Goal: Check status: Check status

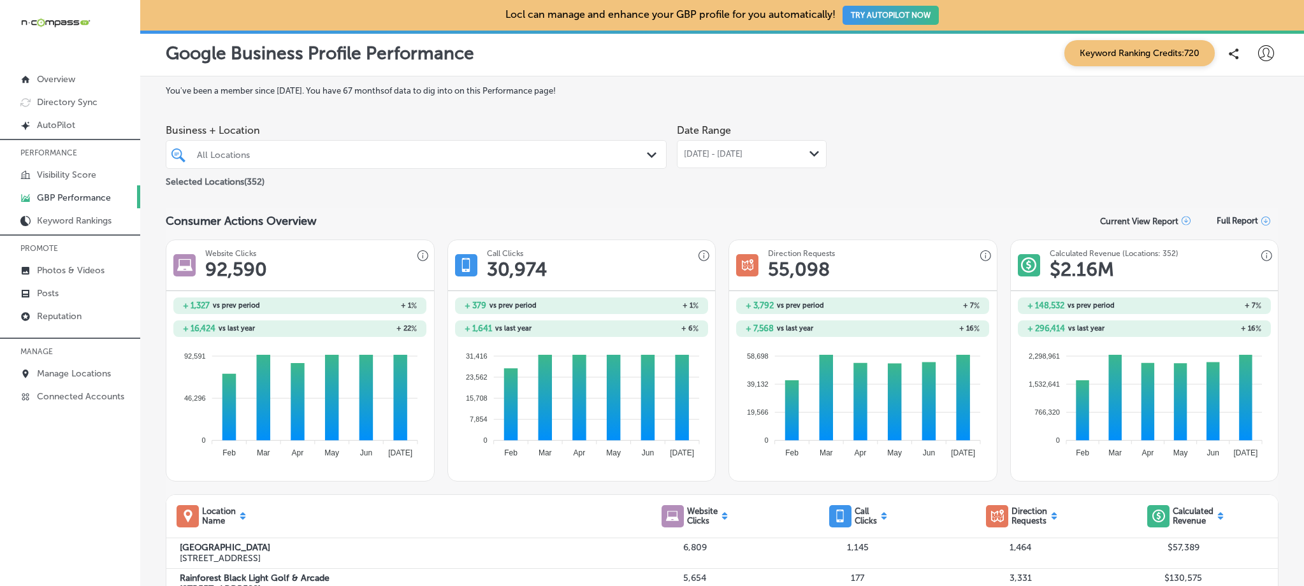
click at [375, 154] on div "All Locations" at bounding box center [422, 154] width 451 height 11
click at [730, 146] on div "[DATE] - [DATE] Path Created with Sketch." at bounding box center [752, 154] width 150 height 28
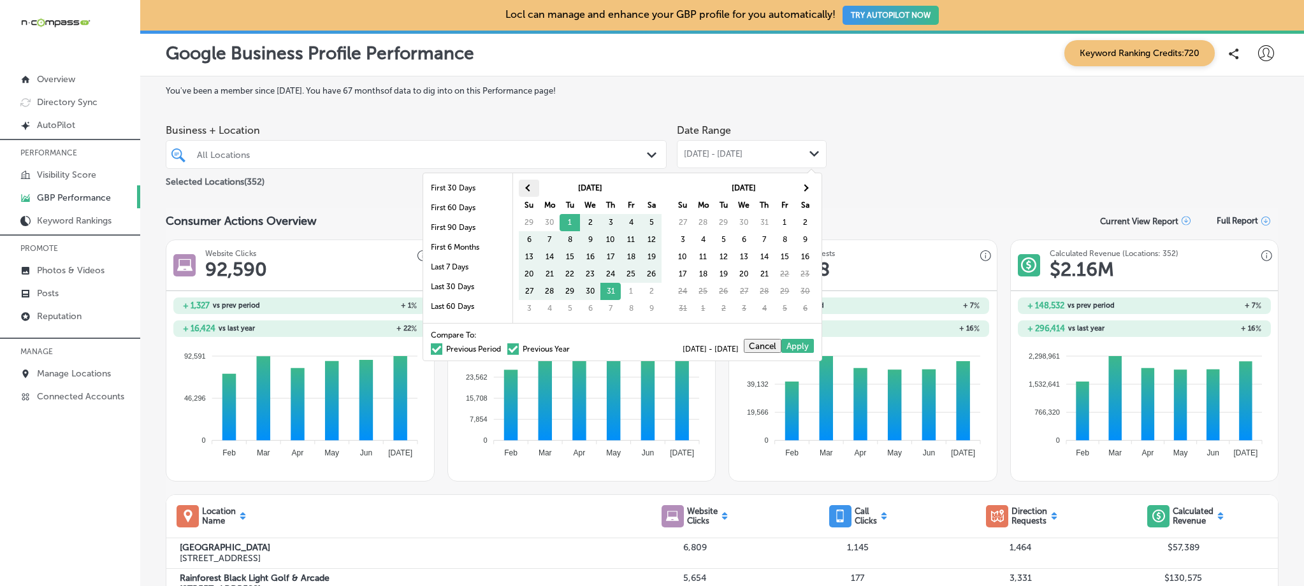
click at [529, 186] on span at bounding box center [529, 187] width 7 height 7
click at [798, 184] on th at bounding box center [805, 188] width 20 height 17
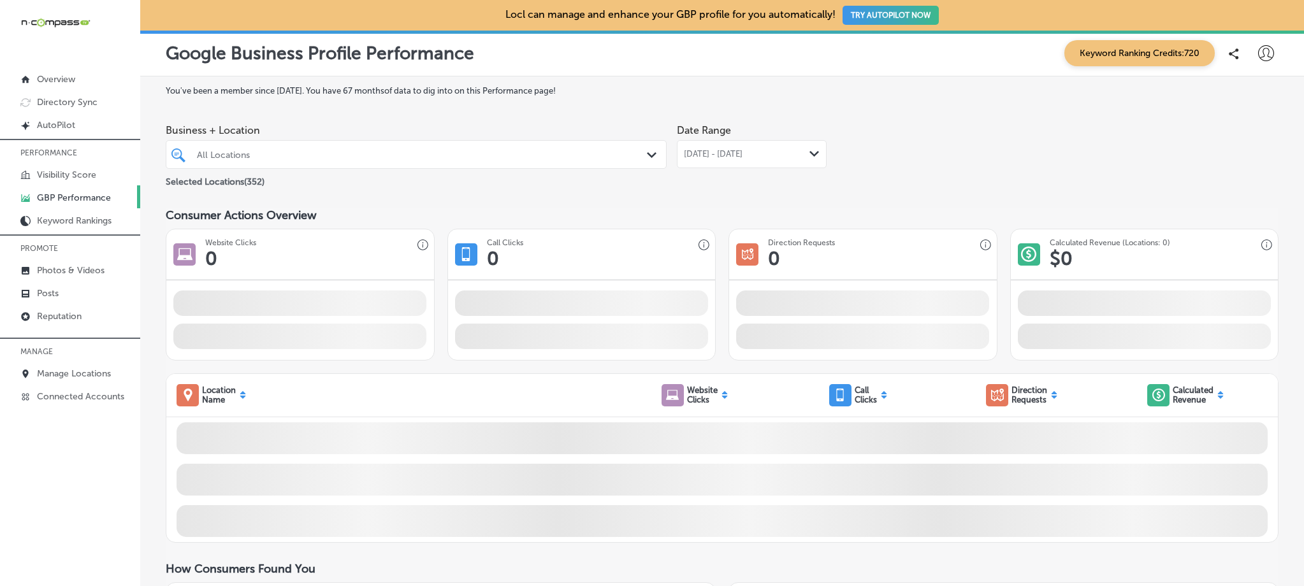
click at [488, 154] on div "All Locations" at bounding box center [422, 154] width 451 height 11
click at [742, 150] on span "[DATE] - [DATE]" at bounding box center [713, 154] width 59 height 10
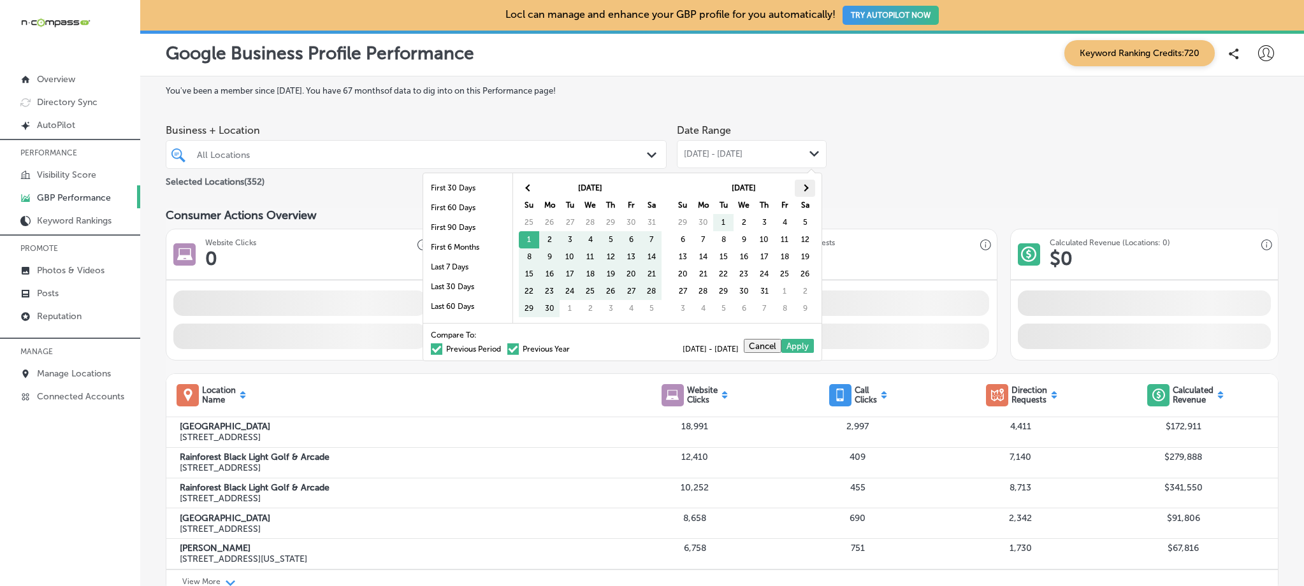
click at [804, 189] on span at bounding box center [805, 187] width 7 height 7
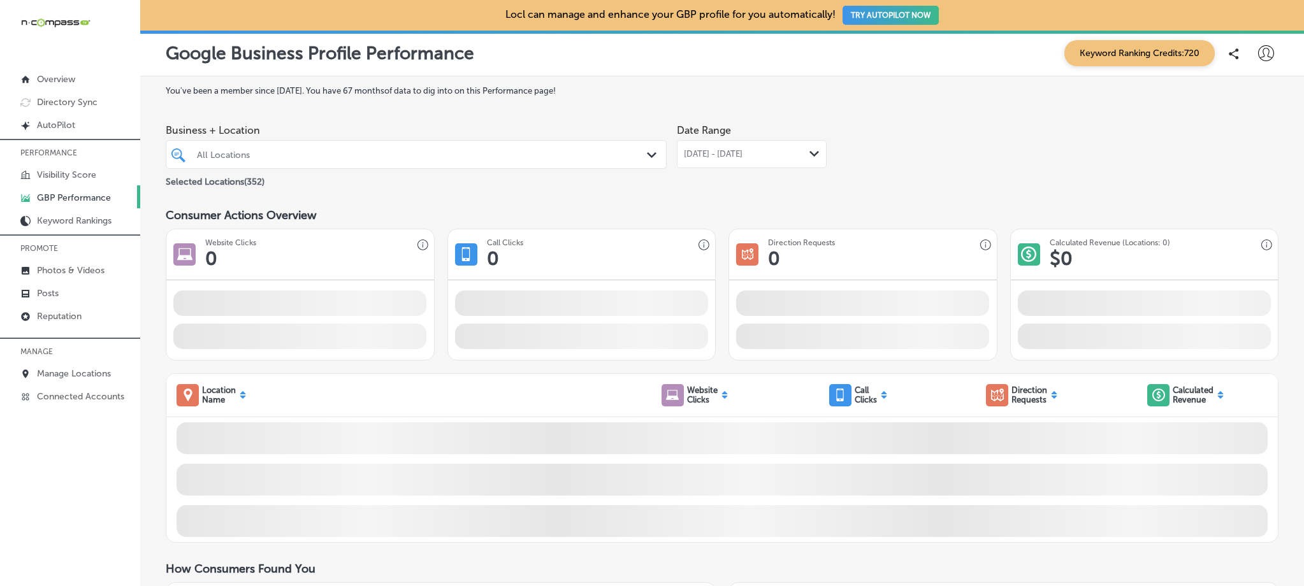
drag, startPoint x: 374, startPoint y: 157, endPoint x: 447, endPoint y: 168, distance: 74.1
click at [374, 157] on div "All Locations" at bounding box center [422, 154] width 451 height 11
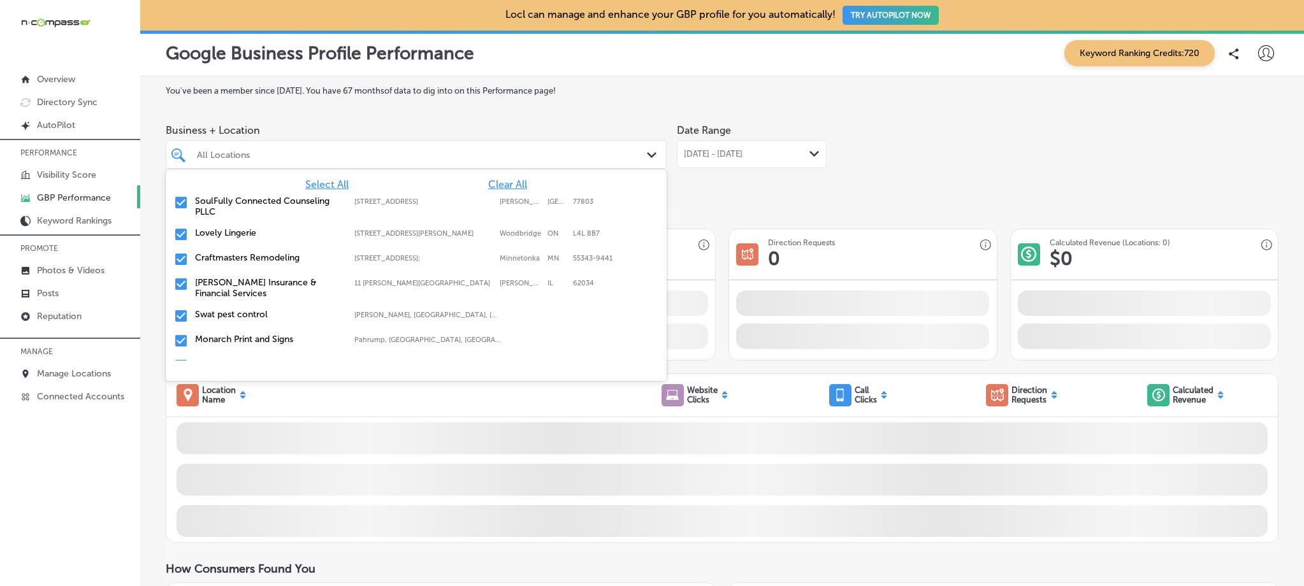
click at [501, 187] on span "Clear All" at bounding box center [507, 184] width 39 height 12
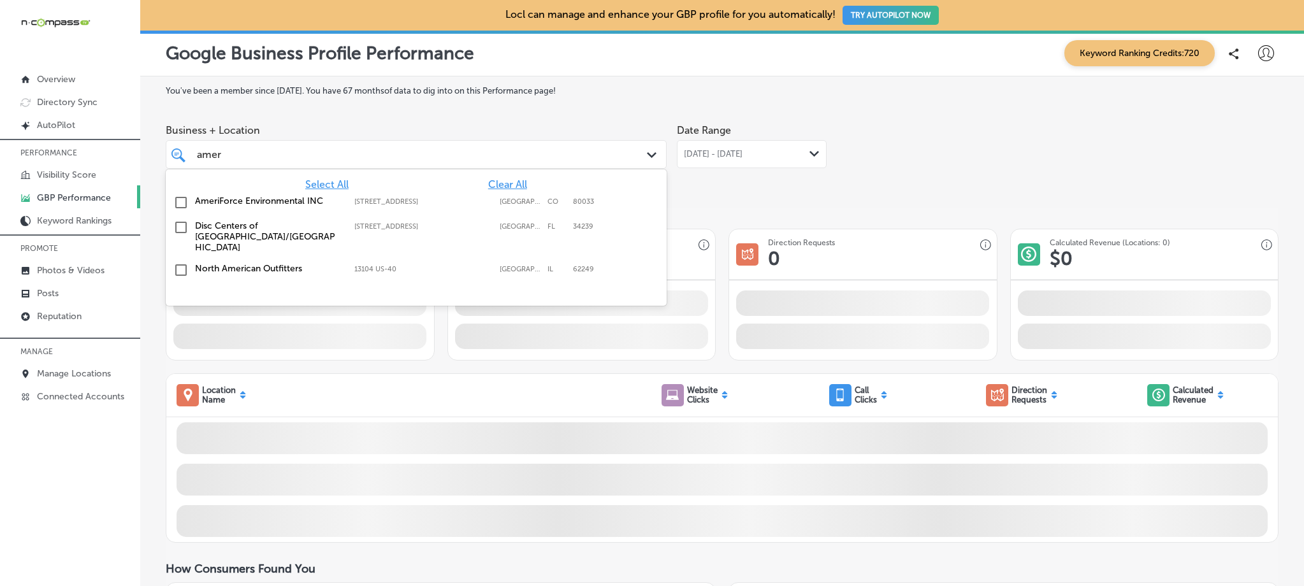
click at [387, 203] on label "[STREET_ADDRESS]" at bounding box center [423, 202] width 139 height 8
type input "amer"
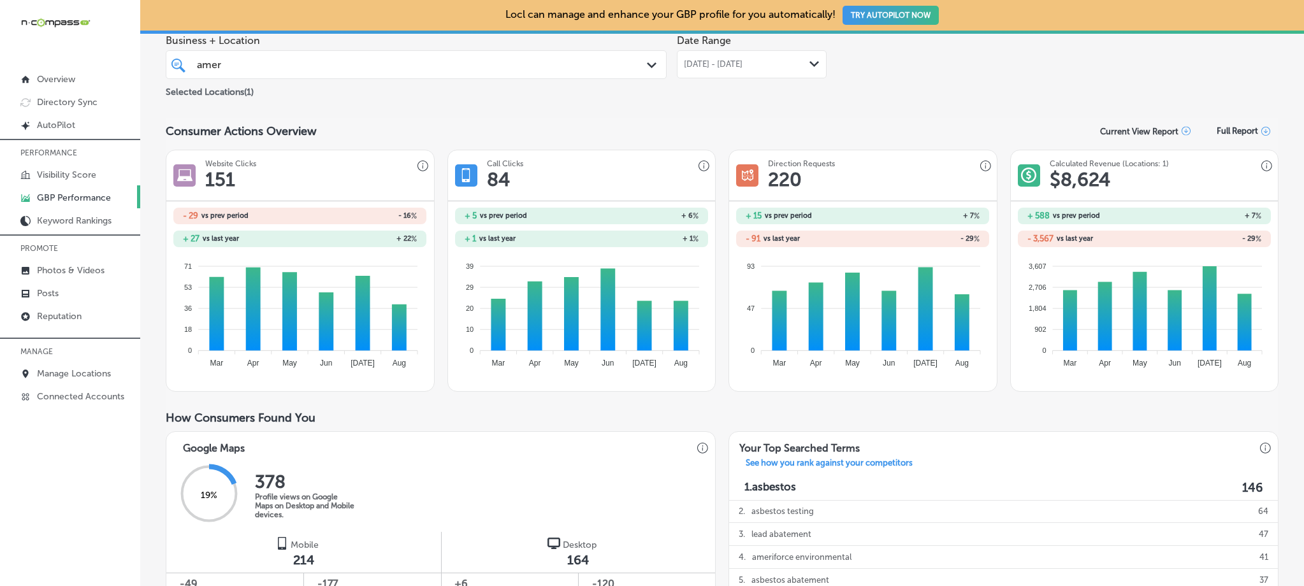
scroll to position [113, 0]
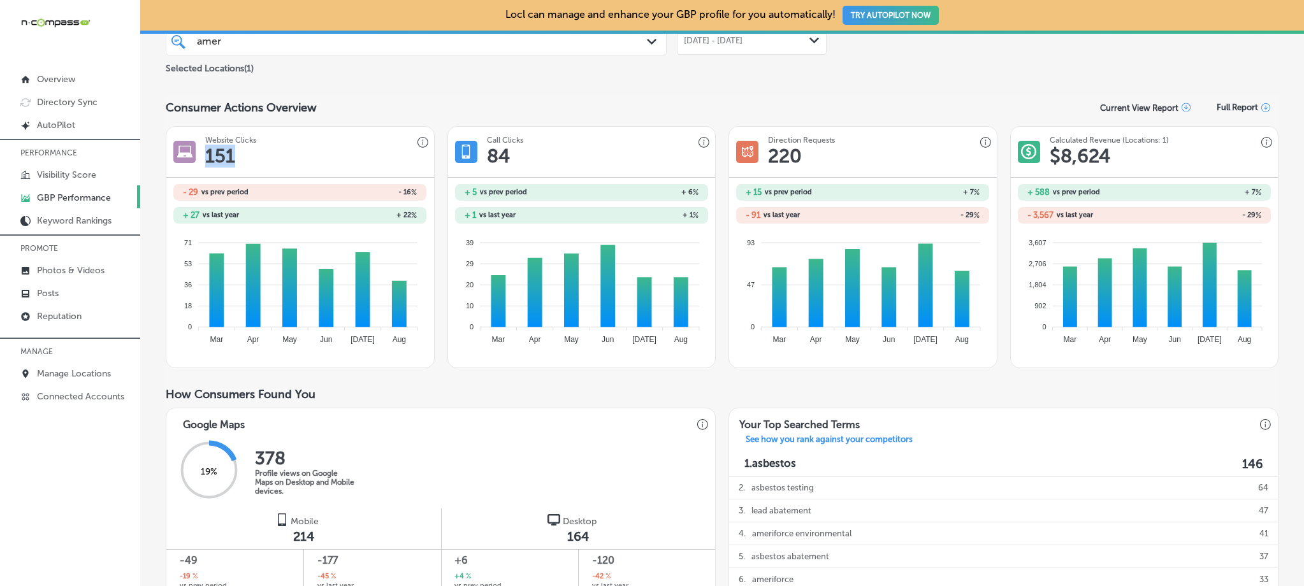
drag, startPoint x: 233, startPoint y: 161, endPoint x: 205, endPoint y: 153, distance: 29.7
click at [205, 153] on h1 "151" at bounding box center [220, 156] width 30 height 23
click at [259, 159] on div "Website Clicks 151" at bounding box center [300, 152] width 268 height 51
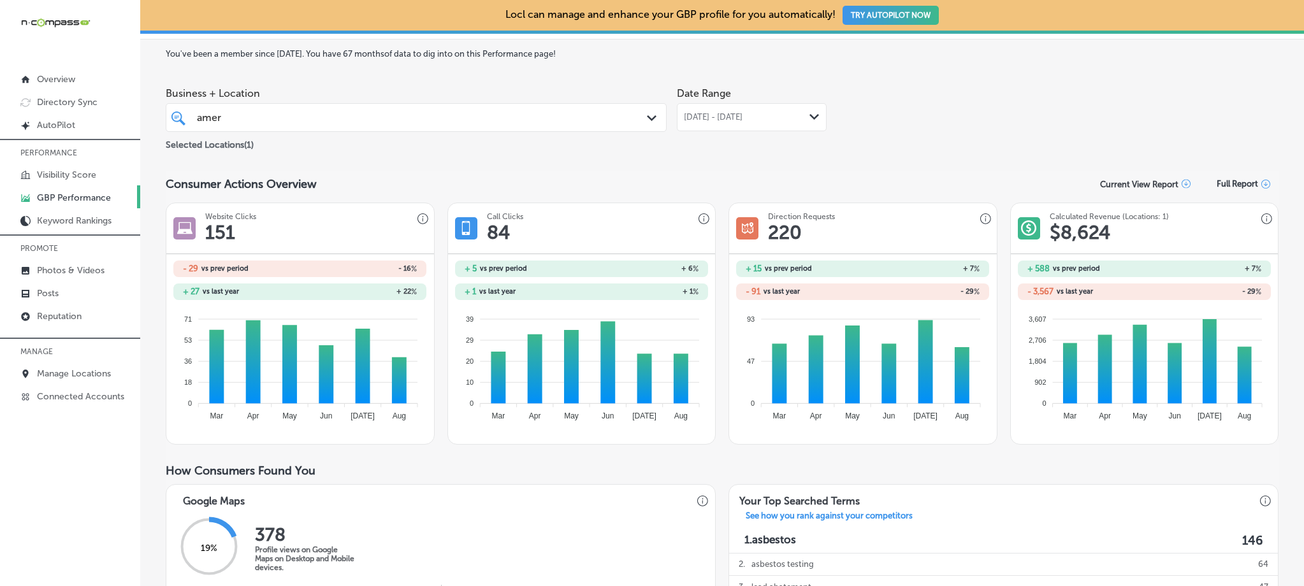
scroll to position [19, 0]
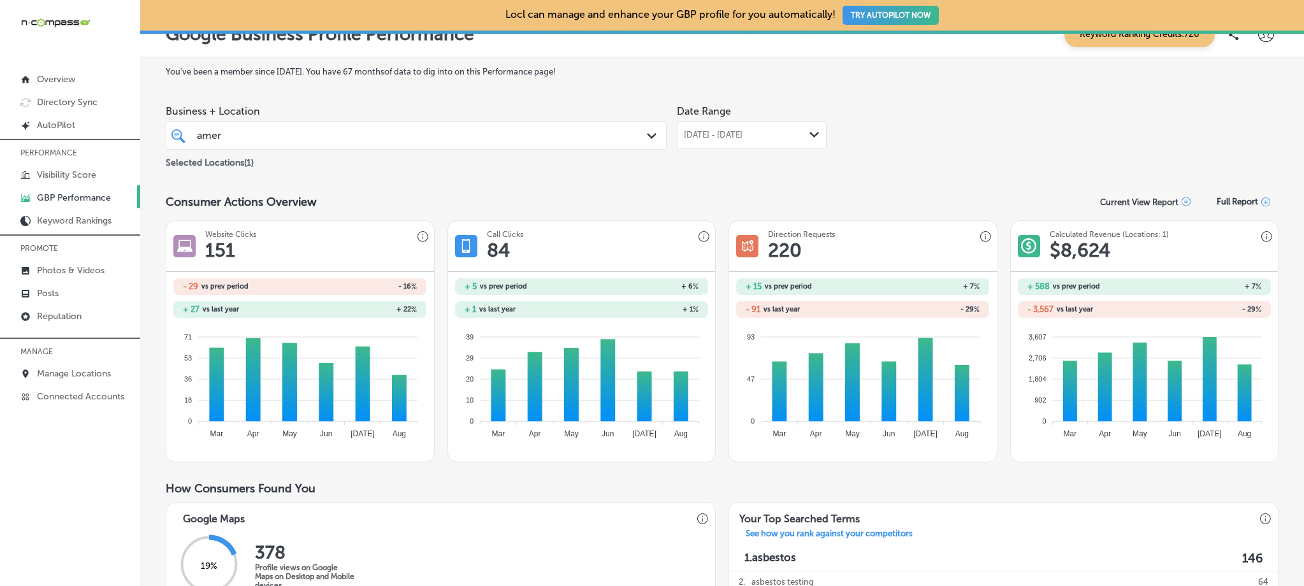
click at [743, 140] on div "[DATE] - [DATE] Path Created with Sketch." at bounding box center [752, 135] width 150 height 28
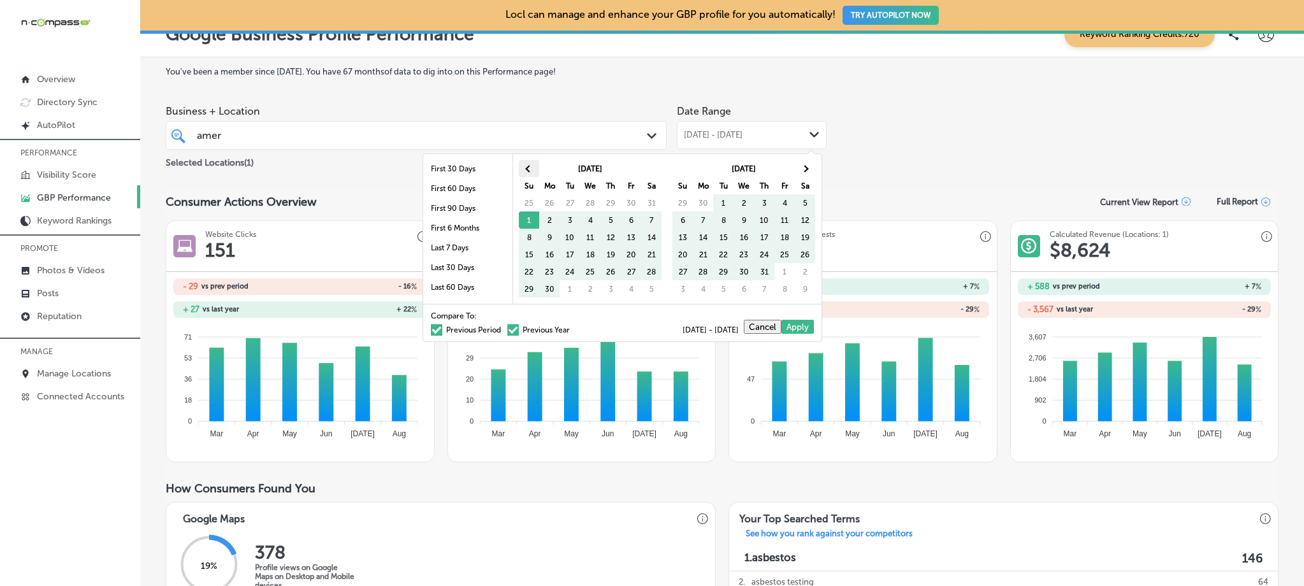
click at [521, 170] on th at bounding box center [529, 168] width 20 height 17
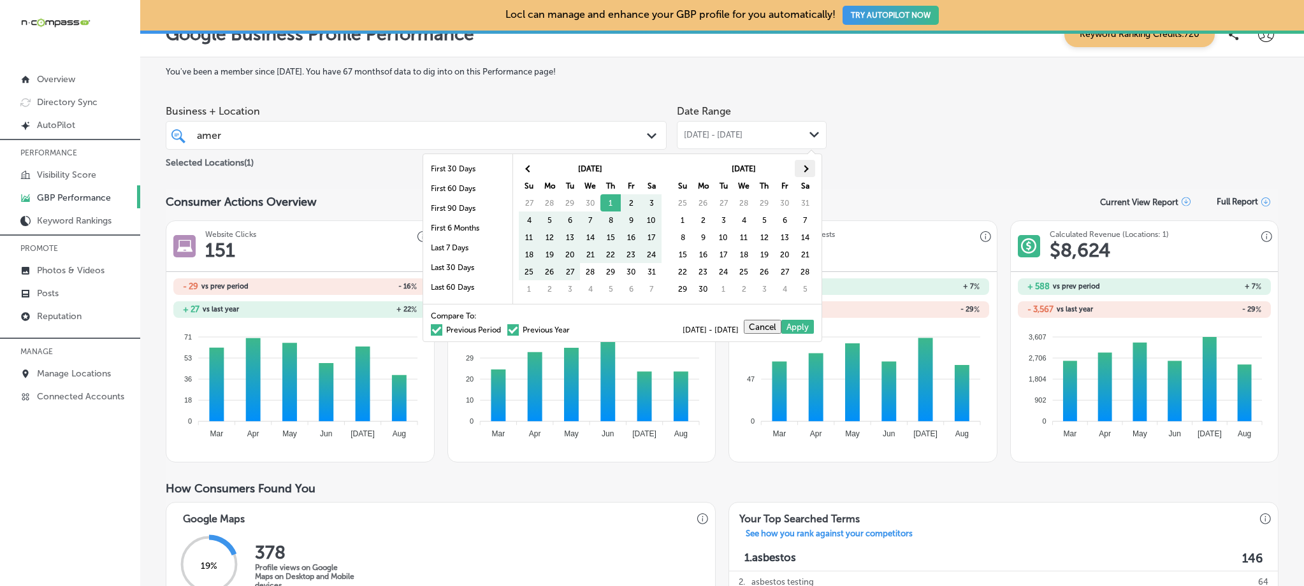
click at [800, 170] on th at bounding box center [805, 168] width 20 height 17
click at [803, 170] on span at bounding box center [805, 168] width 7 height 7
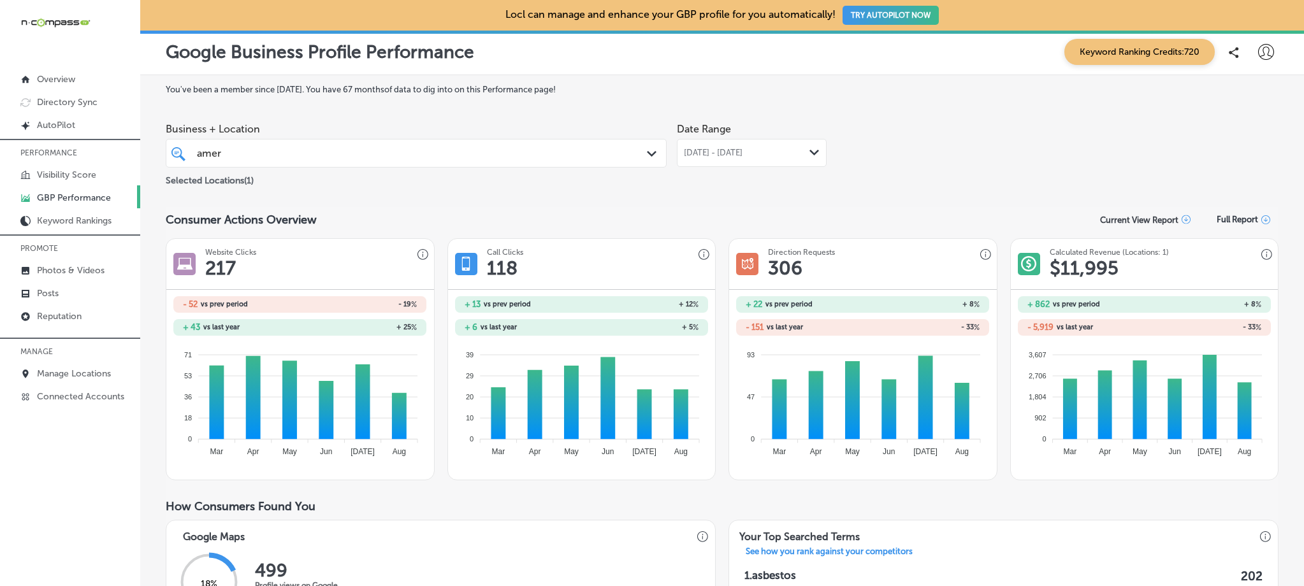
scroll to position [0, 0]
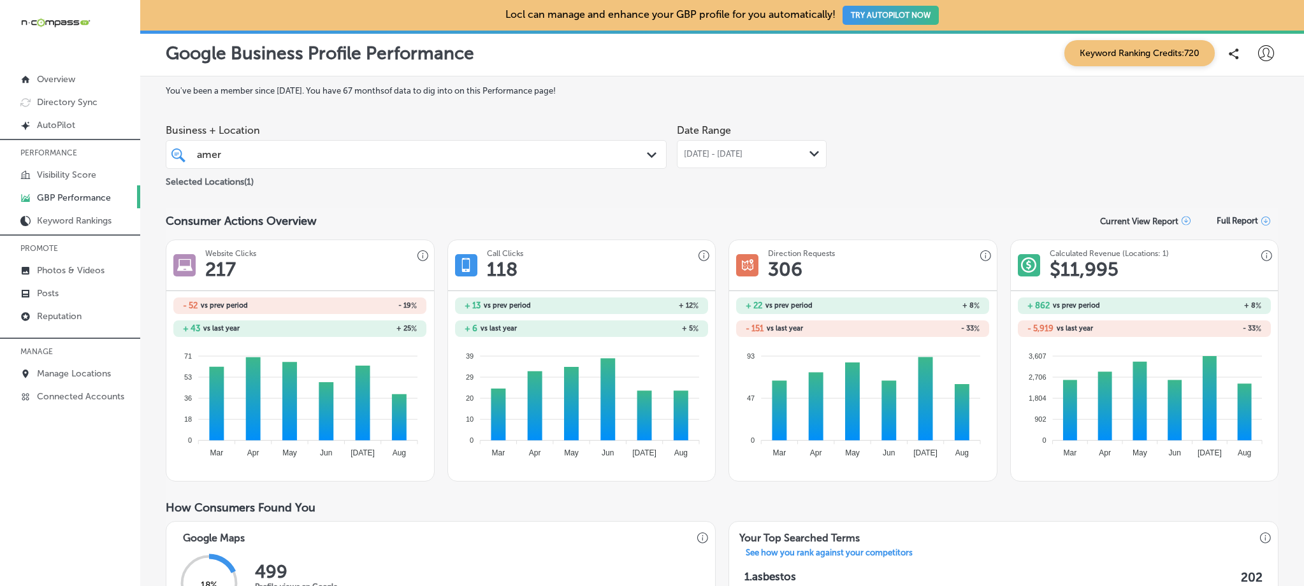
click at [805, 159] on div "[DATE] - [DATE] Path Created with Sketch." at bounding box center [752, 154] width 150 height 28
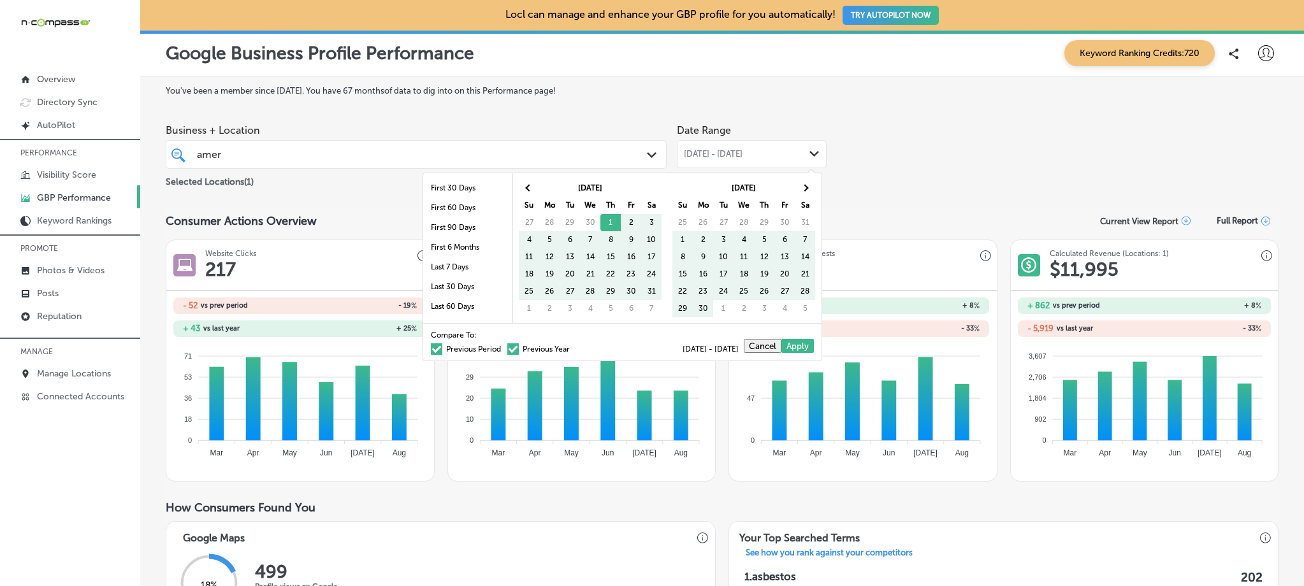
click at [888, 173] on div "Business + Location [PERSON_NAME] Path Created with Sketch. Selected Locations …" at bounding box center [722, 153] width 1113 height 71
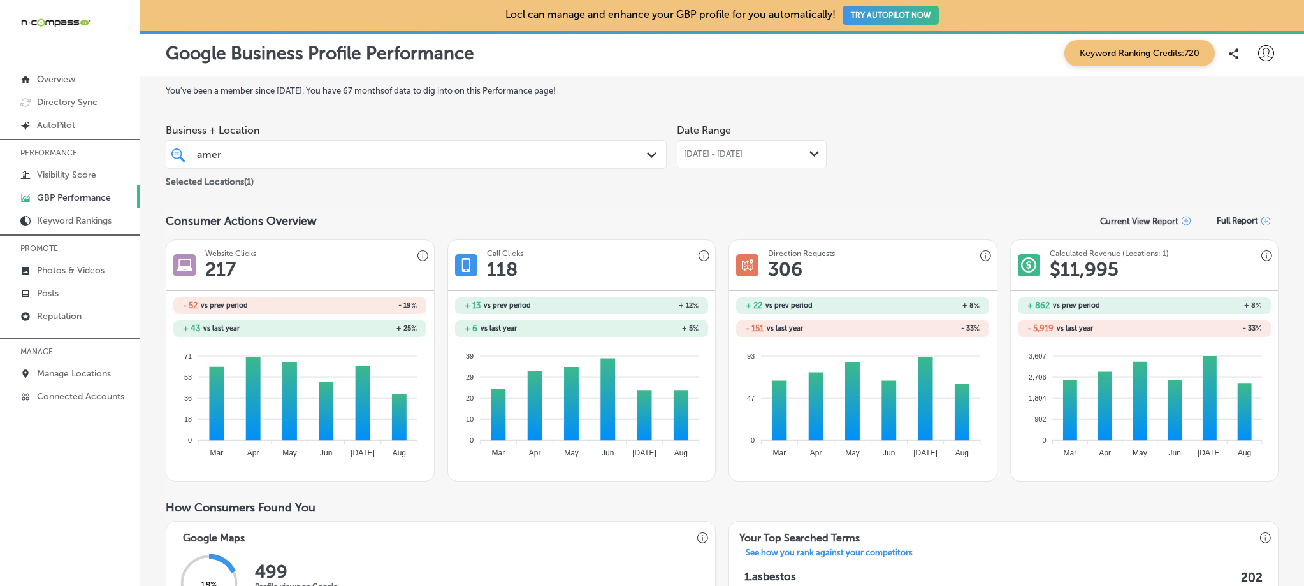
click at [767, 160] on div "[DATE] - [DATE] Path Created with Sketch." at bounding box center [752, 154] width 150 height 28
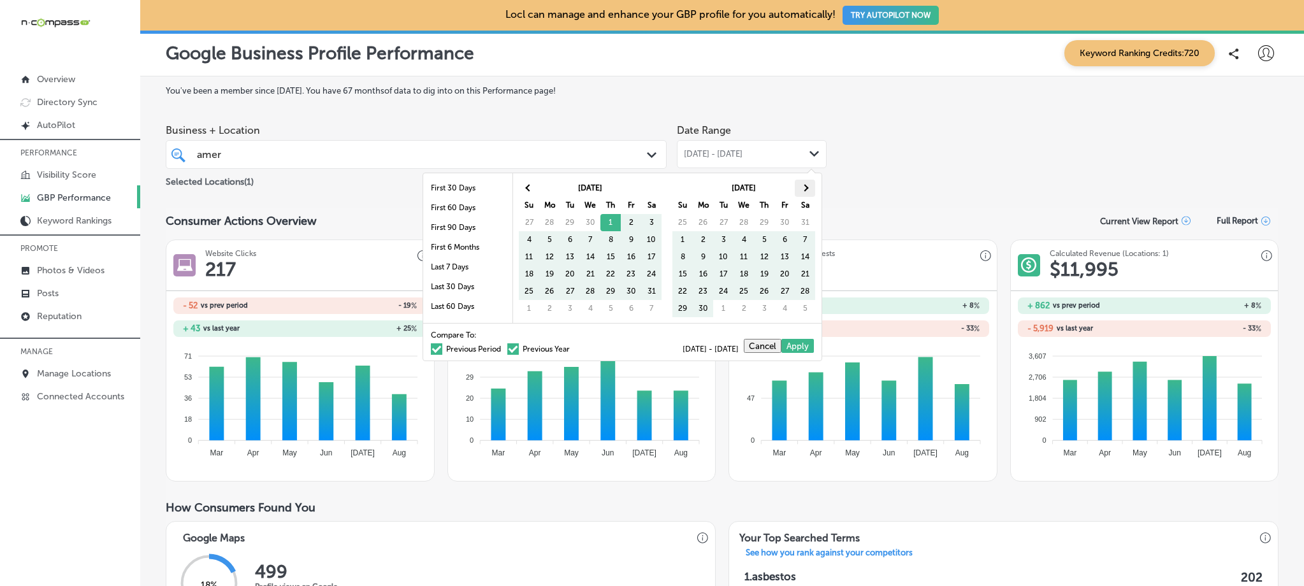
click at [801, 189] on th at bounding box center [805, 188] width 20 height 17
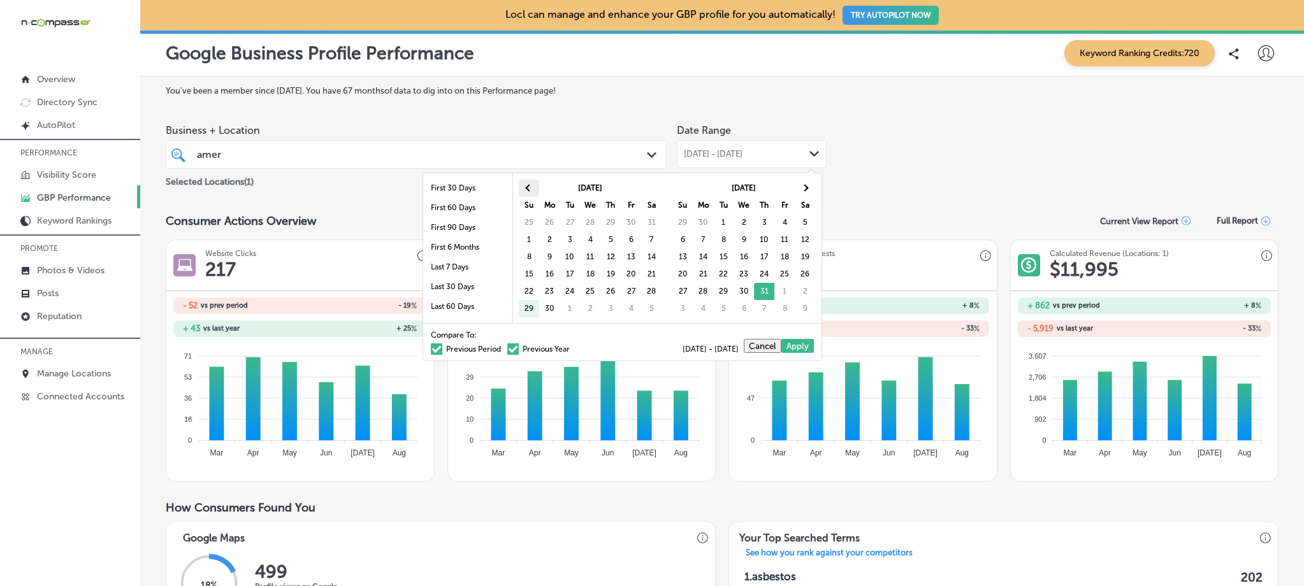
click at [532, 191] on th at bounding box center [529, 188] width 20 height 17
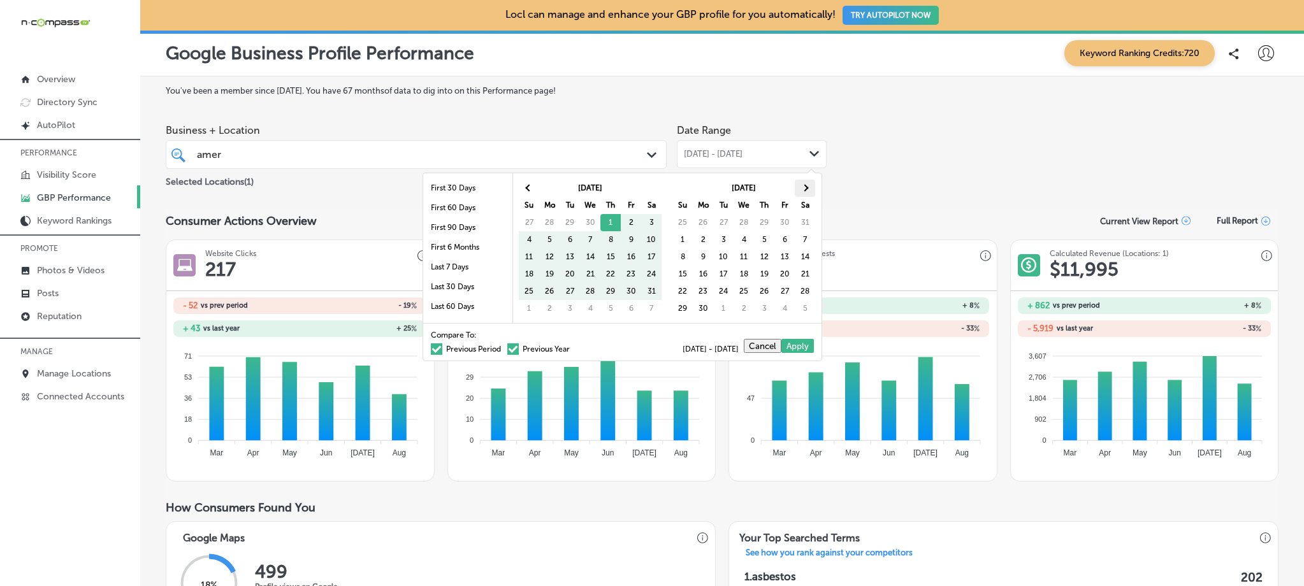
click at [809, 192] on th at bounding box center [805, 188] width 20 height 17
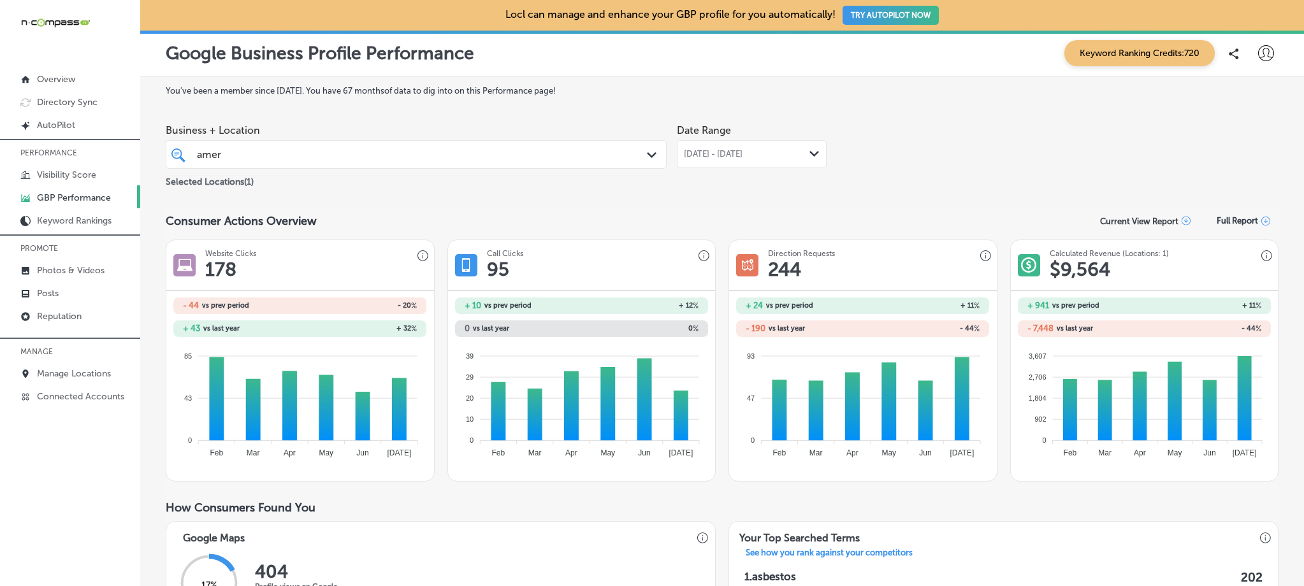
click at [706, 156] on span "[DATE] - [DATE]" at bounding box center [713, 154] width 59 height 10
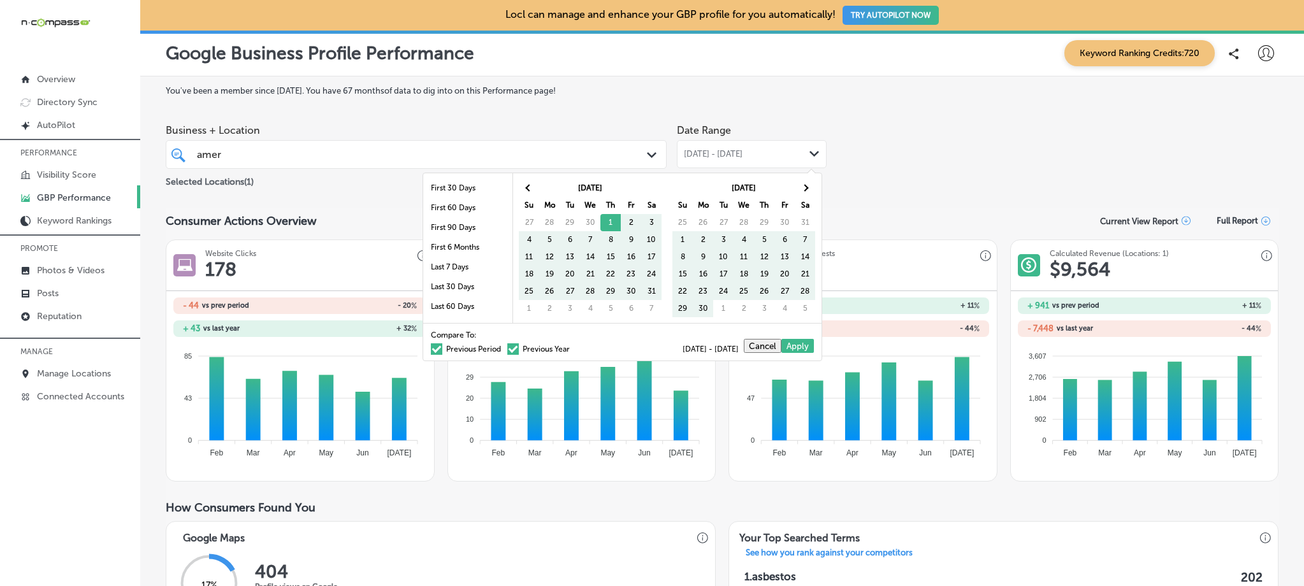
click at [507, 349] on span at bounding box center [512, 348] width 11 height 11
click at [572, 347] on input "Previous Year" at bounding box center [572, 347] width 0 height 0
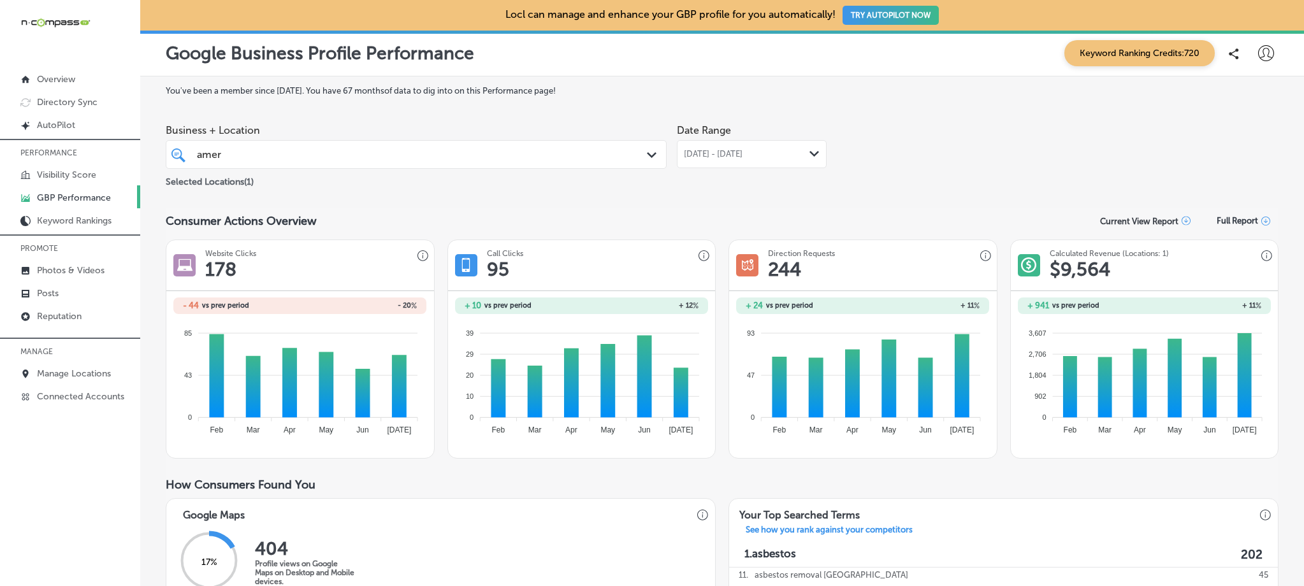
click at [849, 92] on label "You've been a member since [DATE] . You have 67 months of data to dig into on t…" at bounding box center [722, 91] width 1113 height 10
click at [1051, 138] on div "Business + Location [PERSON_NAME] Path Created with Sketch. Selected Locations …" at bounding box center [722, 153] width 1113 height 71
